Goal: Task Accomplishment & Management: Use online tool/utility

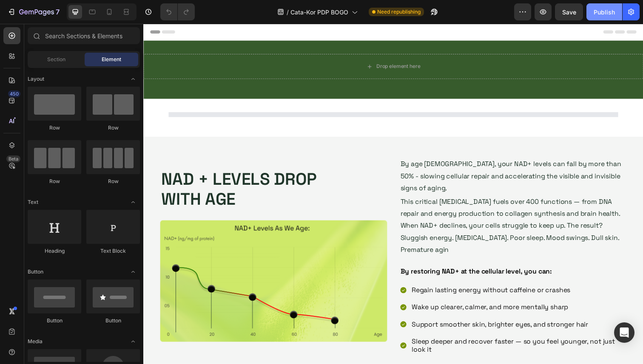
drag, startPoint x: 605, startPoint y: 16, endPoint x: 332, endPoint y: 17, distance: 273.8
click at [605, 16] on div "Publish" at bounding box center [604, 12] width 21 height 9
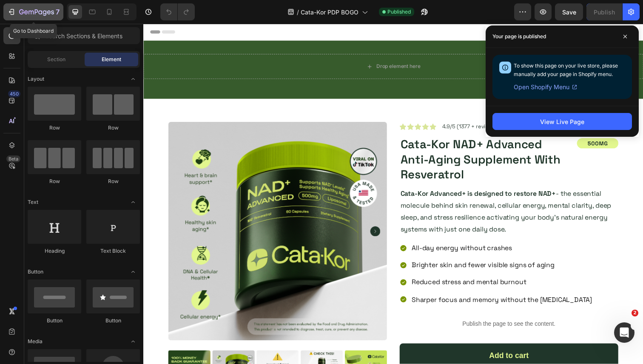
click at [16, 13] on div "7" at bounding box center [33, 12] width 52 height 10
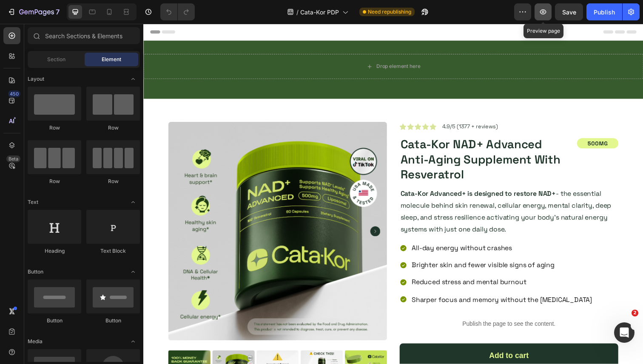
click at [538, 13] on button "button" at bounding box center [542, 11] width 17 height 17
click at [594, 14] on div "Publish" at bounding box center [604, 12] width 21 height 9
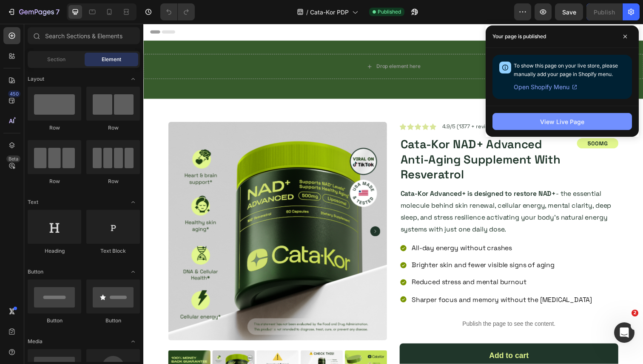
click at [534, 120] on button "View Live Page" at bounding box center [561, 121] width 139 height 17
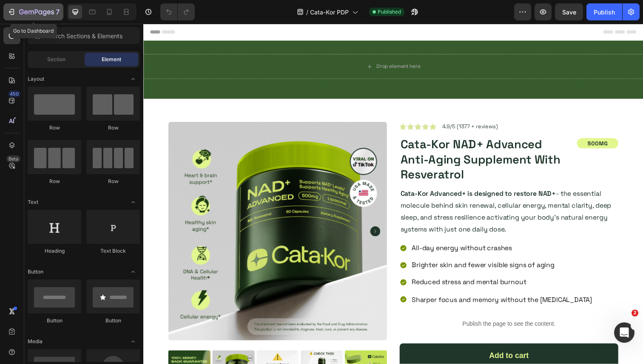
click at [20, 14] on icon "button" at bounding box center [21, 11] width 5 height 5
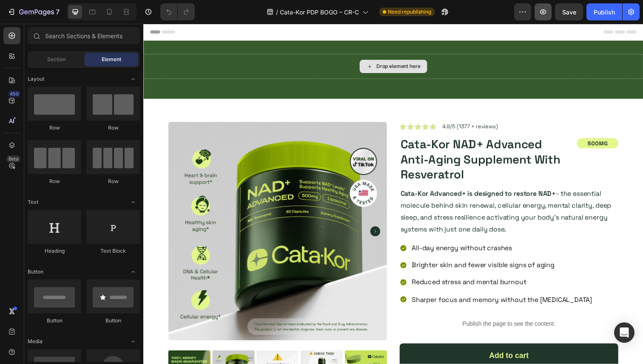
click at [545, 14] on icon "button" at bounding box center [543, 12] width 9 height 9
click at [543, 12] on icon "button" at bounding box center [543, 12] width 9 height 9
click at [609, 9] on div "Publish" at bounding box center [604, 12] width 21 height 9
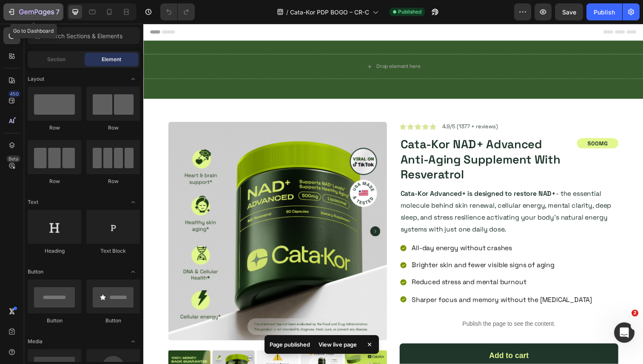
click at [14, 14] on icon "button" at bounding box center [11, 12] width 9 height 9
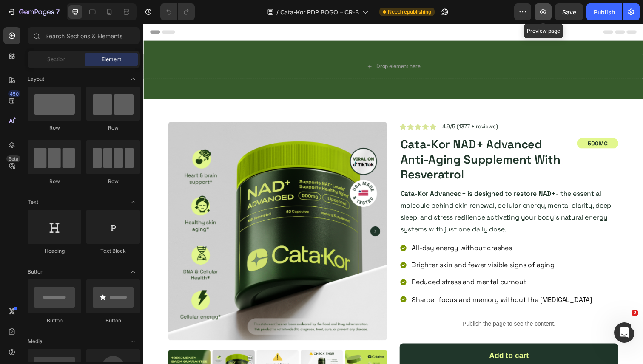
click at [540, 14] on icon "button" at bounding box center [543, 12] width 9 height 9
click at [602, 12] on div "Publish" at bounding box center [604, 12] width 21 height 9
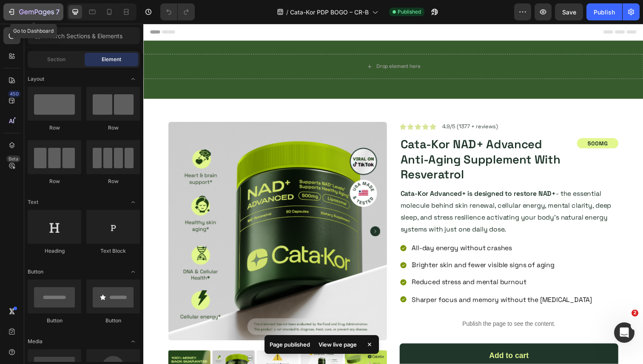
click at [14, 12] on icon "button" at bounding box center [13, 12] width 4 height 6
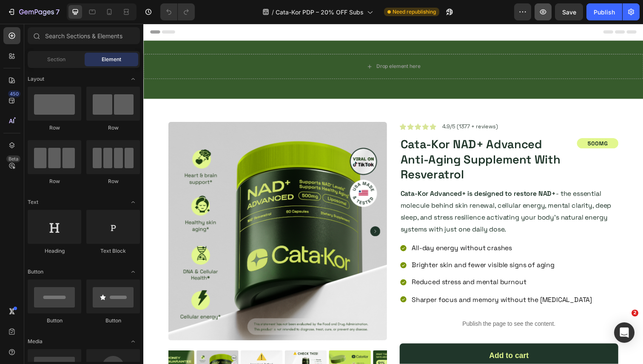
click at [540, 11] on icon "button" at bounding box center [543, 12] width 9 height 9
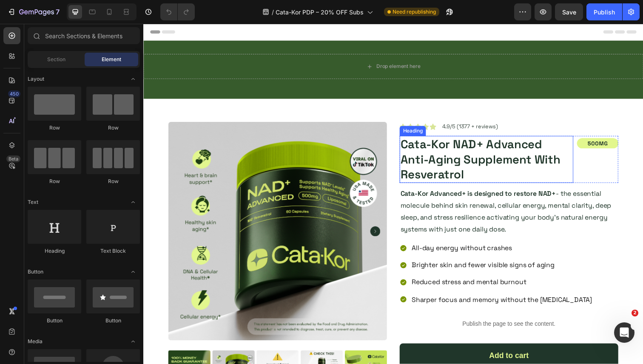
scroll to position [105, 0]
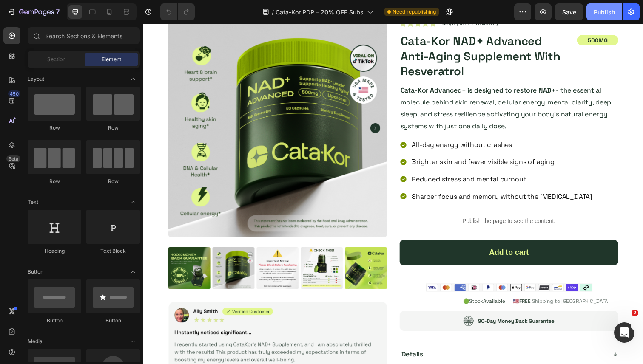
click at [601, 14] on div "Publish" at bounding box center [604, 12] width 21 height 9
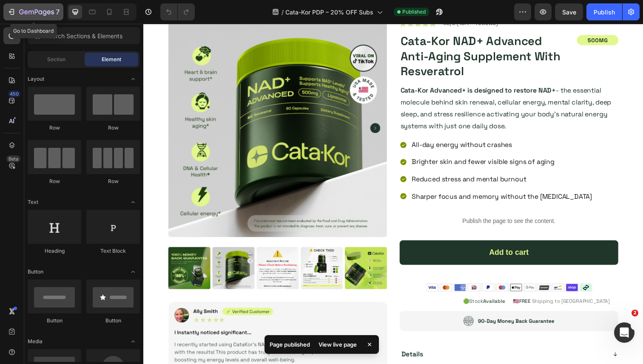
click at [13, 10] on icon "button" at bounding box center [11, 12] width 9 height 9
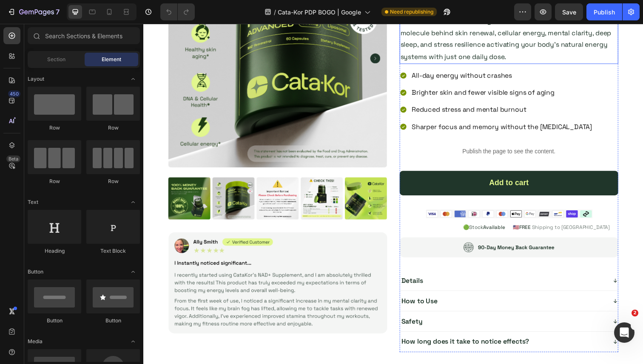
scroll to position [168, 0]
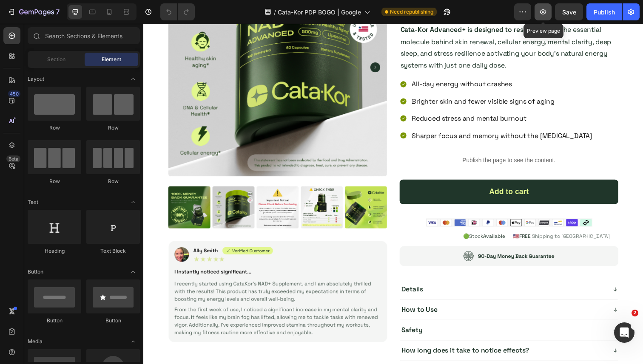
click at [549, 14] on button "button" at bounding box center [542, 11] width 17 height 17
click at [611, 5] on button "Publish" at bounding box center [604, 11] width 36 height 17
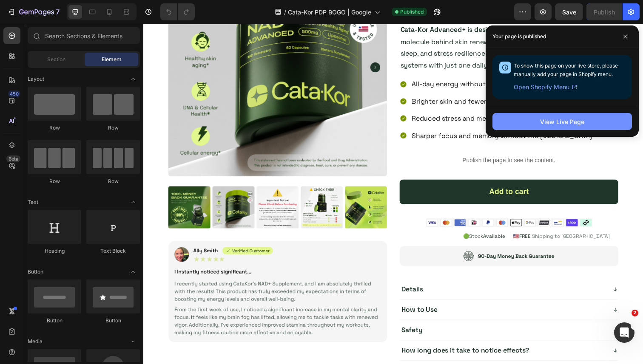
click at [547, 125] on div "View Live Page" at bounding box center [562, 121] width 44 height 9
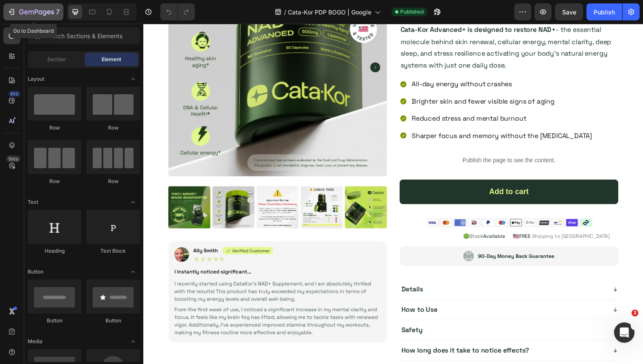
click at [20, 9] on icon "button" at bounding box center [36, 12] width 35 height 7
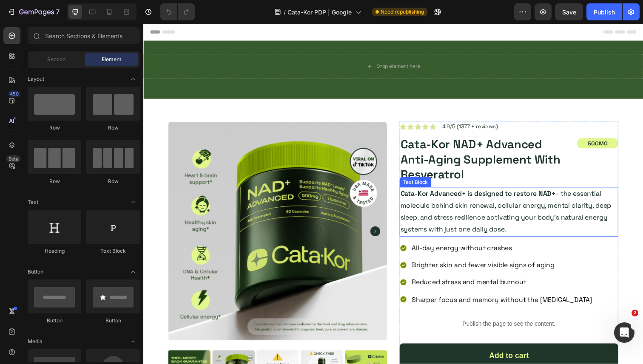
scroll to position [171, 0]
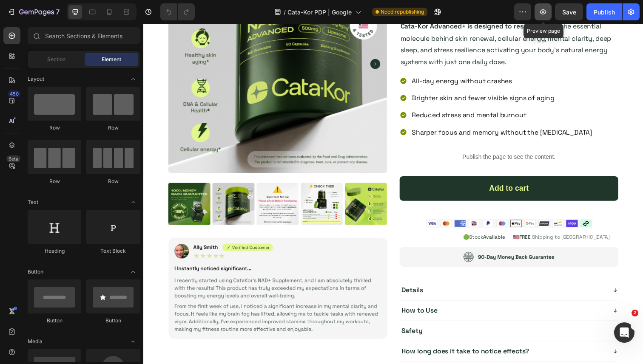
click at [549, 13] on button "button" at bounding box center [542, 11] width 17 height 17
click at [601, 13] on div "Publish" at bounding box center [604, 12] width 21 height 9
